Goal: Task Accomplishment & Management: Use online tool/utility

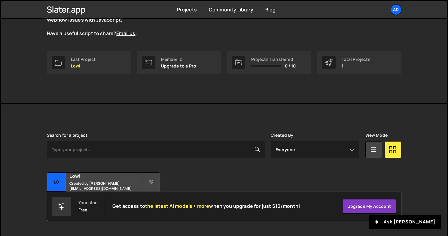
scroll to position [73, 0]
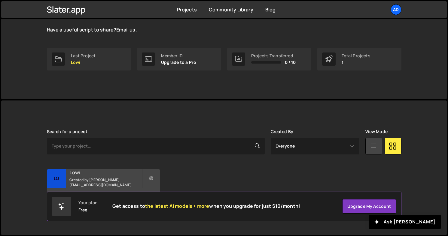
click at [112, 175] on h2 "Lowi" at bounding box center [105, 172] width 72 height 7
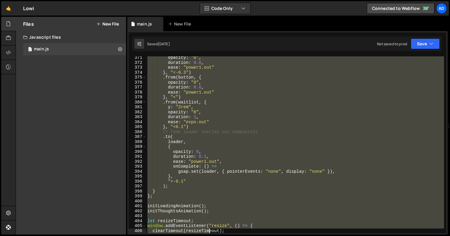
scroll to position [1864, 0]
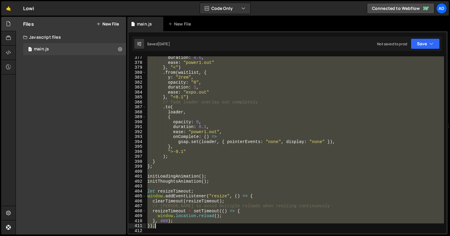
drag, startPoint x: 148, startPoint y: 59, endPoint x: 211, endPoint y: 227, distance: 179.5
click at [211, 227] on div "duration : 0.6 , ease : "power1.out" } , "<" ) . from ( waitlist , { y : "2rem"…" at bounding box center [295, 148] width 298 height 187
type textarea "}, 400); });"
